Goal: Information Seeking & Learning: Learn about a topic

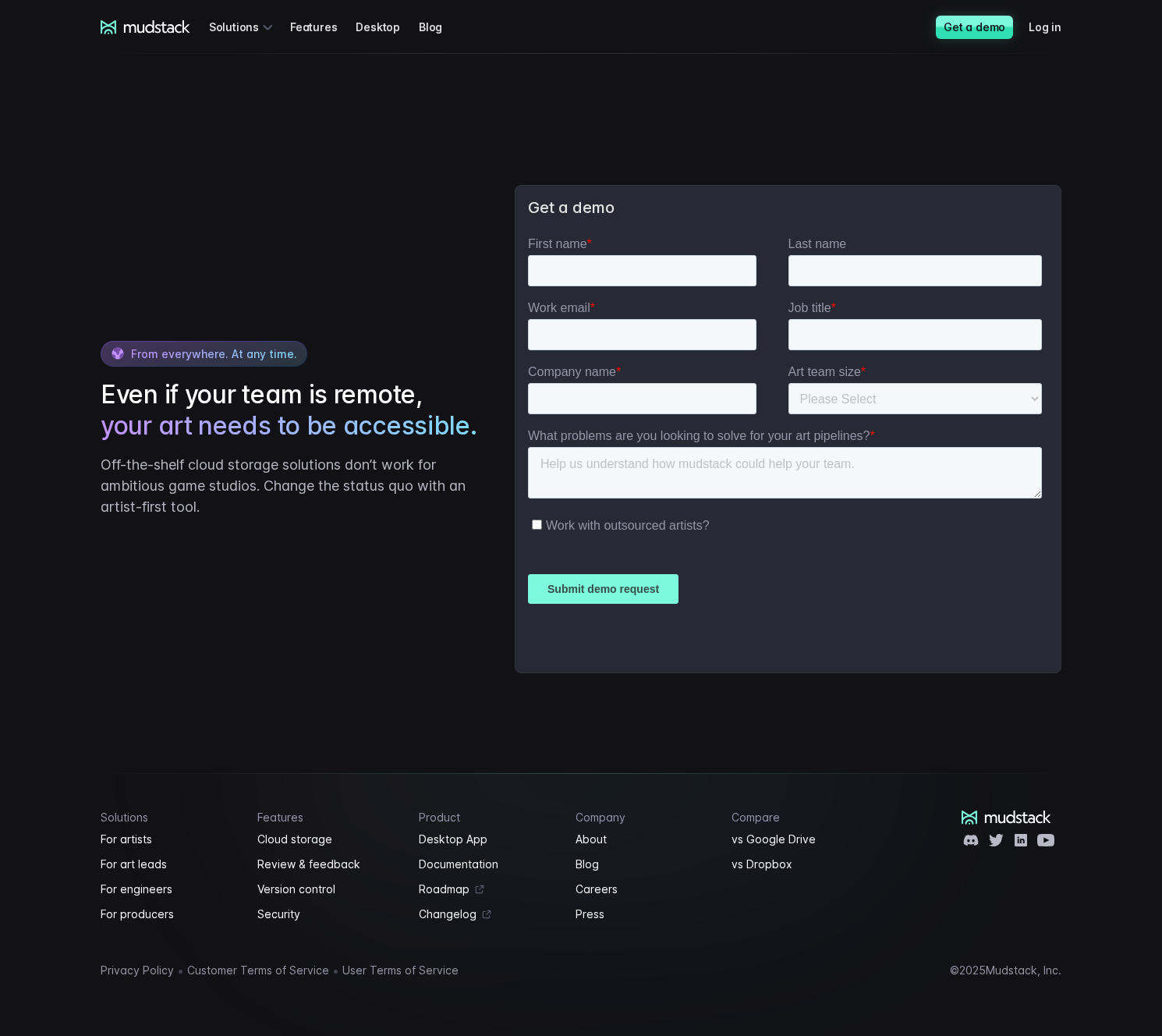
scroll to position [3531, 0]
click at [126, 891] on link "For engineers" at bounding box center [170, 889] width 138 height 19
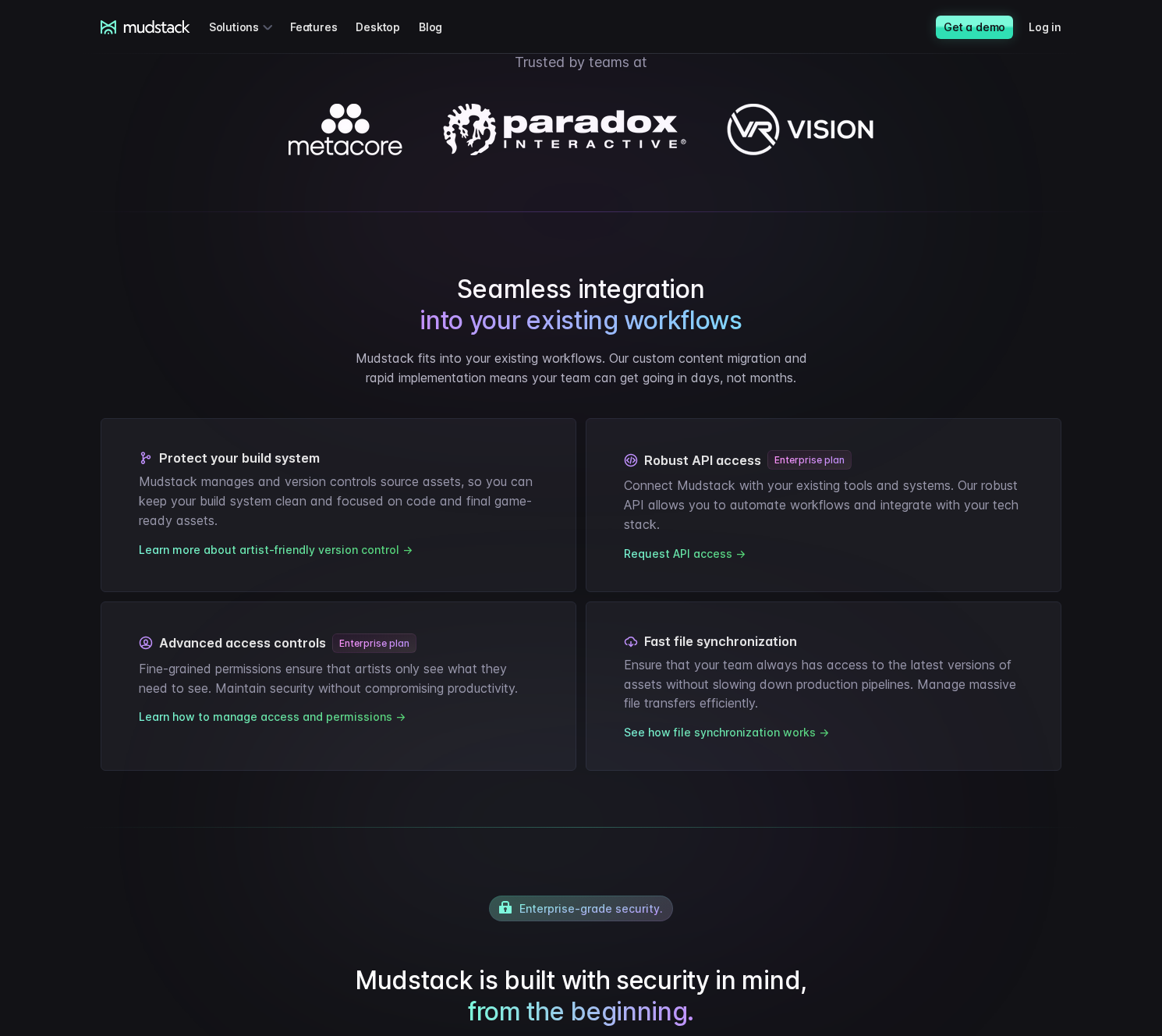
scroll to position [568, 0]
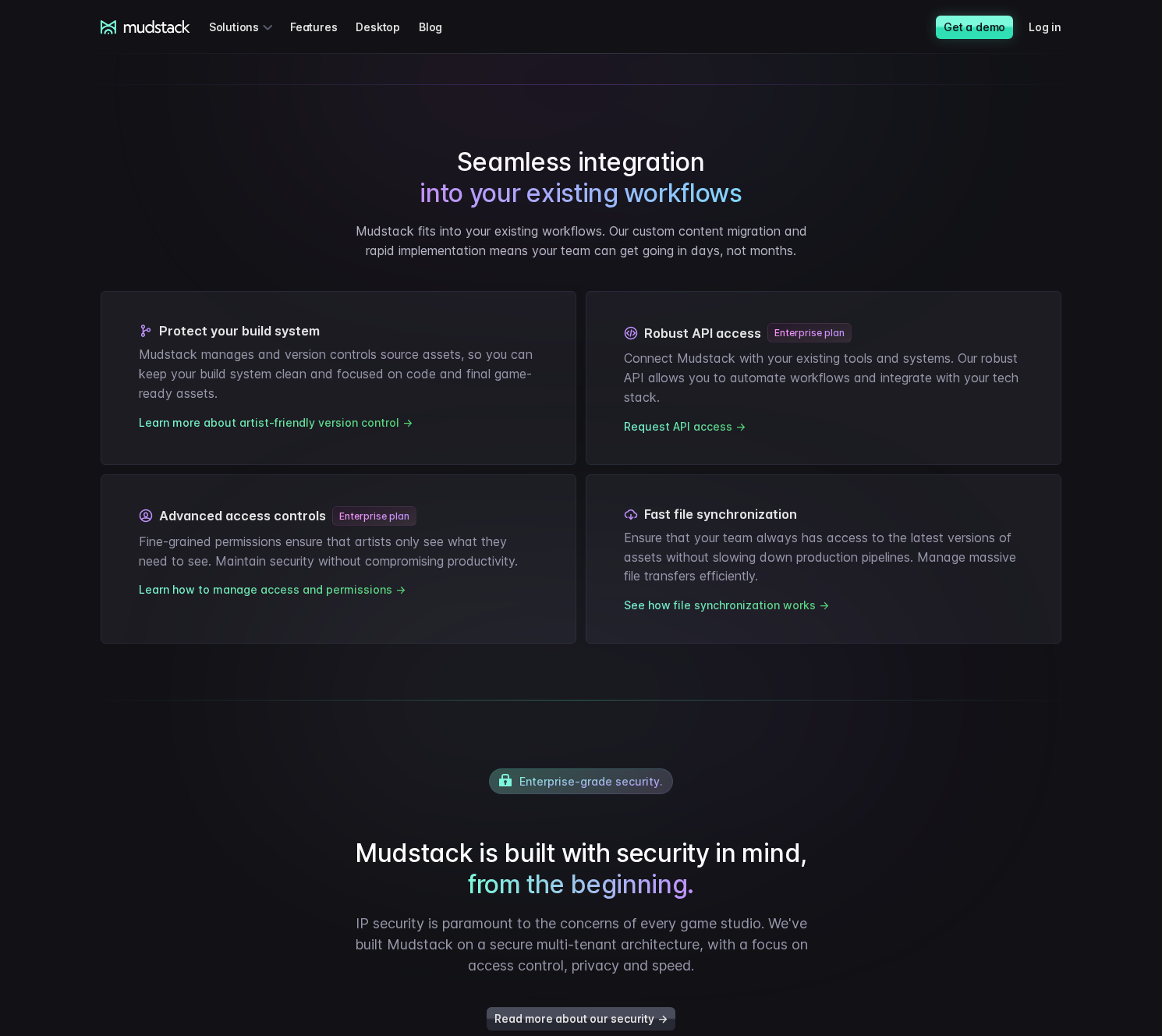
click at [1023, 91] on div "Seamless integration into your existing workflows Mudstack fits into your exist…" at bounding box center [581, 363] width 999 height 559
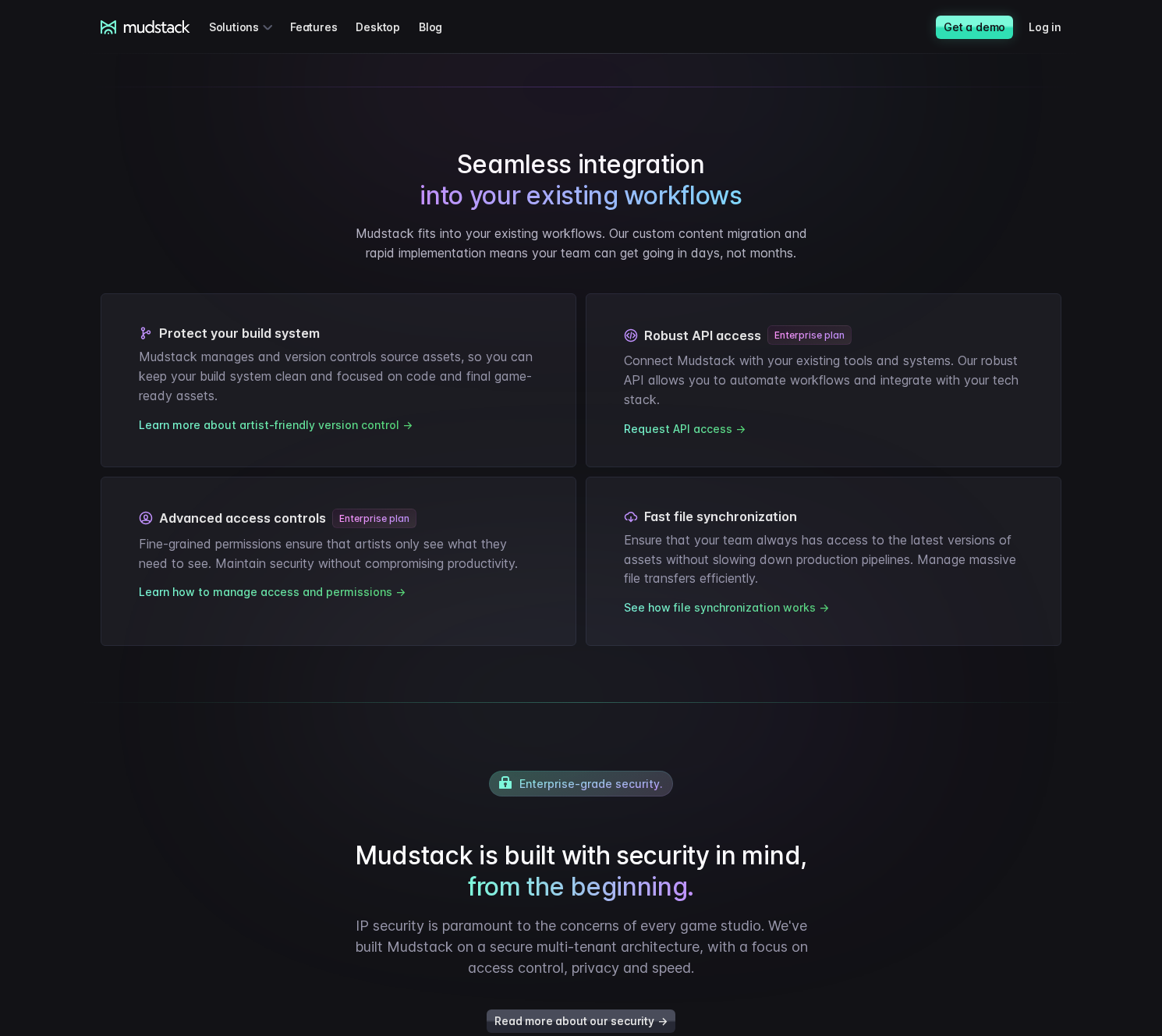
scroll to position [0, 0]
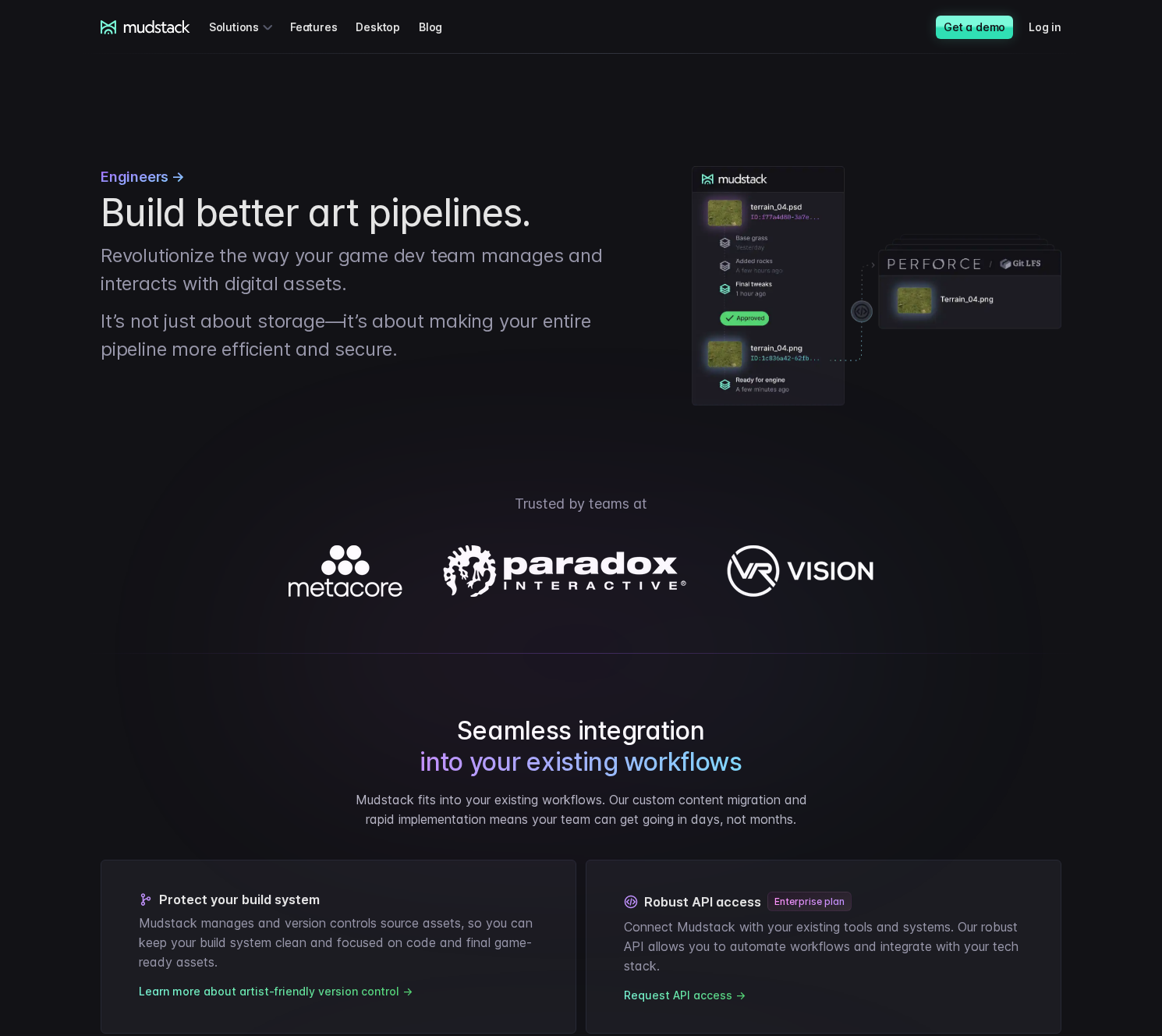
click at [846, 753] on div "Seamless integration into your existing workflows Mudstack fits into your exist…" at bounding box center [581, 932] width 999 height 559
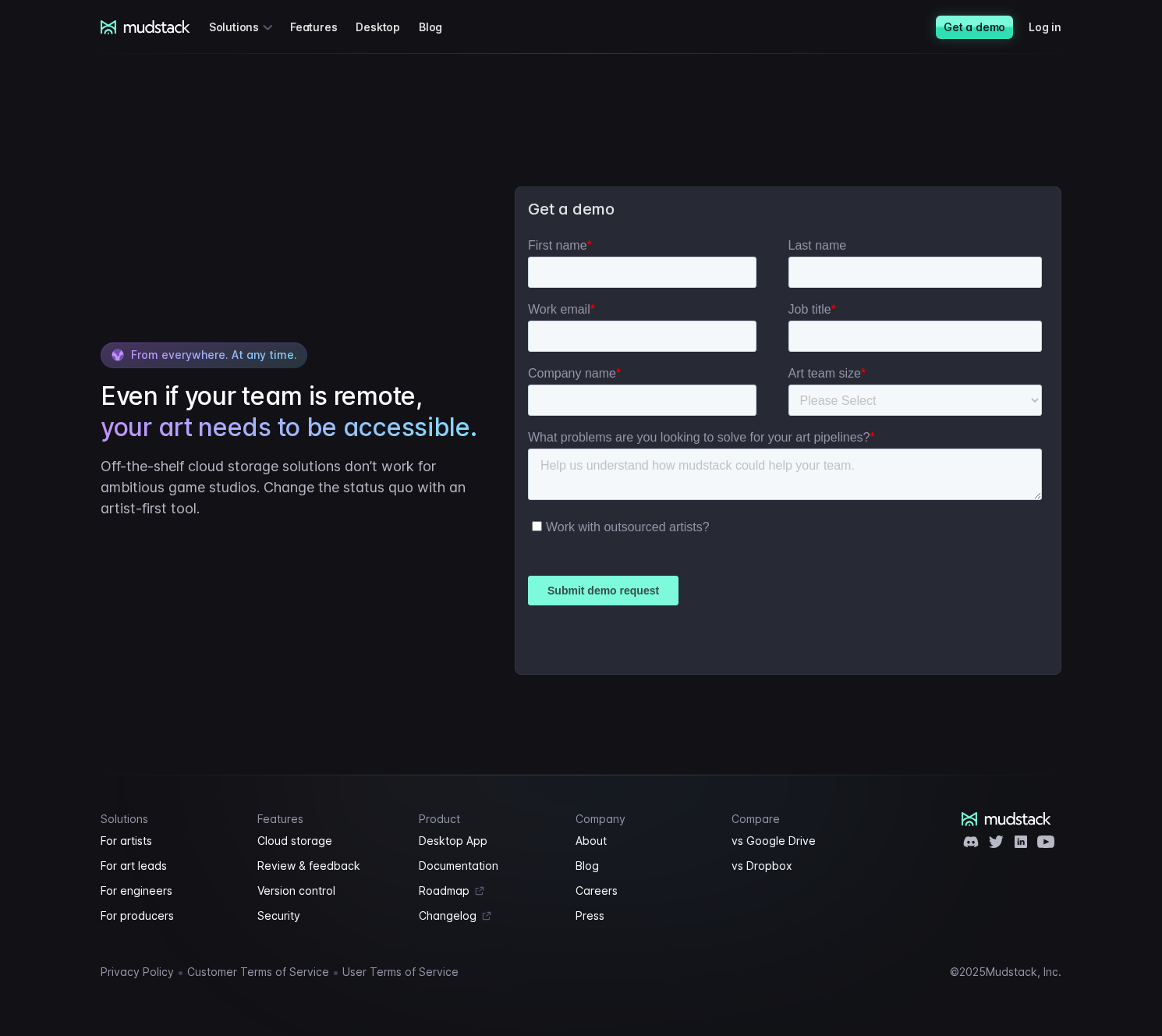
scroll to position [2821, 0]
